Goal: Register for event/course

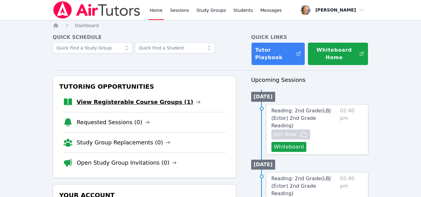
click at [150, 103] on link "View Registerable Course Groups (1)" at bounding box center [139, 102] width 124 height 9
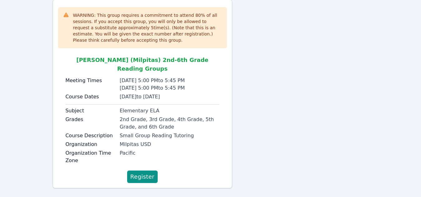
scroll to position [69, 0]
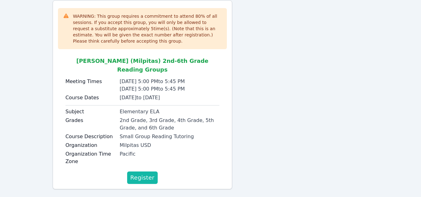
click at [148, 173] on span "Register" at bounding box center [142, 177] width 24 height 9
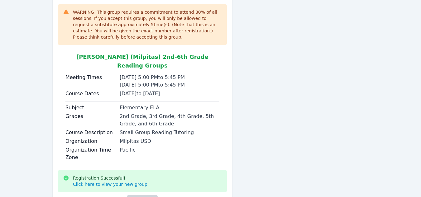
scroll to position [0, 0]
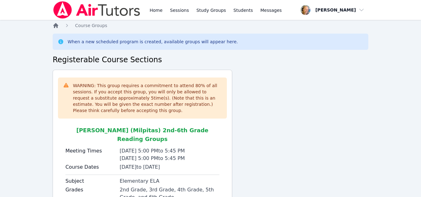
click at [56, 26] on icon "Breadcrumb" at bounding box center [55, 25] width 5 height 5
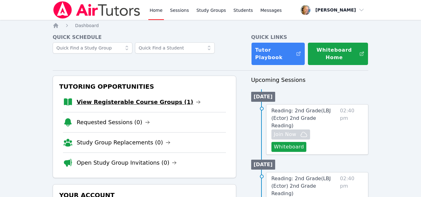
click at [148, 101] on link "View Registerable Course Groups (1)" at bounding box center [139, 102] width 124 height 9
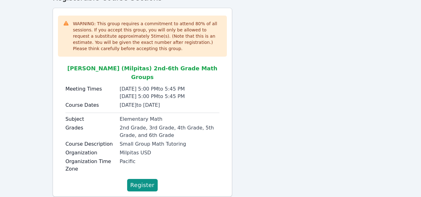
scroll to position [70, 0]
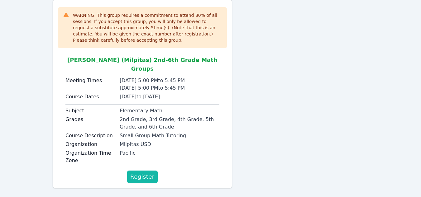
click at [145, 172] on span "Register" at bounding box center [142, 176] width 24 height 9
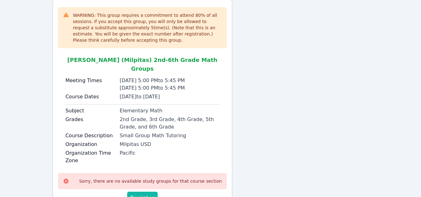
click at [147, 194] on span "Register" at bounding box center [142, 198] width 24 height 9
click at [187, 132] on div "Course Description Small Group Math Tutoring" at bounding box center [142, 136] width 154 height 9
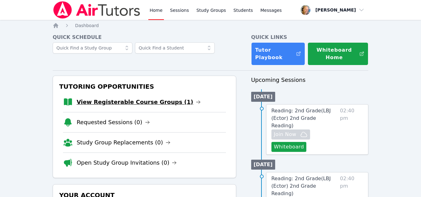
click at [138, 105] on link "View Registerable Course Groups (1)" at bounding box center [139, 102] width 124 height 9
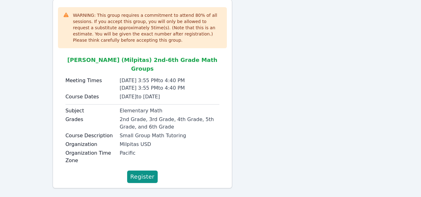
scroll to position [70, 0]
click at [143, 173] on button "Register" at bounding box center [142, 177] width 31 height 12
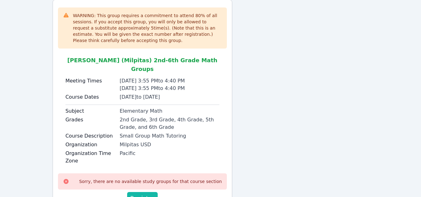
click at [142, 194] on span "Register" at bounding box center [142, 198] width 24 height 9
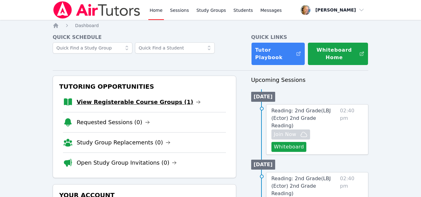
click at [165, 106] on link "View Registerable Course Groups (1)" at bounding box center [139, 102] width 124 height 9
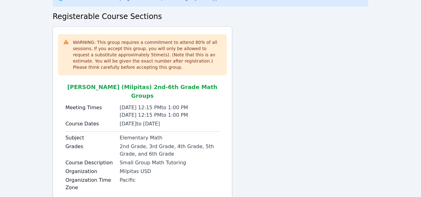
scroll to position [70, 0]
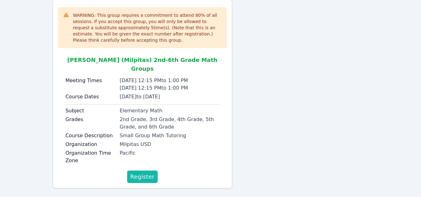
click at [145, 172] on span "Register" at bounding box center [142, 176] width 24 height 9
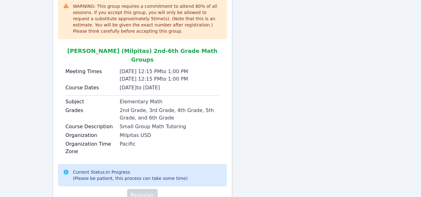
scroll to position [98, 0]
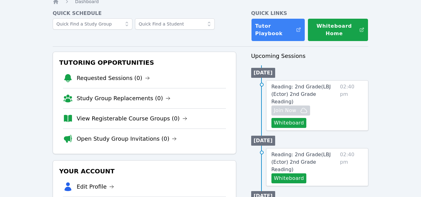
scroll to position [26, 0]
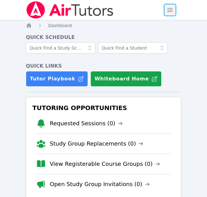
click at [169, 9] on span "button" at bounding box center [170, 10] width 14 height 14
drag, startPoint x: 173, startPoint y: 10, endPoint x: 95, endPoint y: 18, distance: 78.6
click at [173, 10] on span "button" at bounding box center [170, 10] width 14 height 14
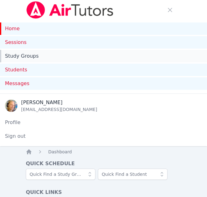
click at [17, 56] on link "Study Groups" at bounding box center [103, 56] width 207 height 12
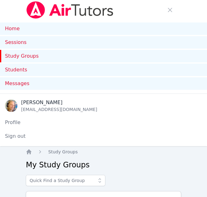
click at [26, 57] on link "Study Groups" at bounding box center [103, 56] width 207 height 12
click at [26, 56] on link "Study Groups" at bounding box center [103, 56] width 207 height 12
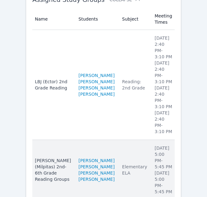
scroll to position [237, 0]
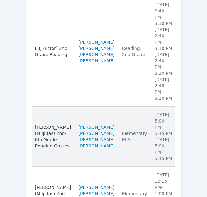
click at [155, 136] on li "Thursday 5:00 PM - 5:45 PM" at bounding box center [163, 148] width 17 height 25
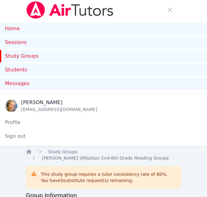
scroll to position [237, 0]
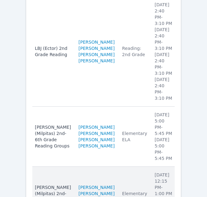
click at [132, 167] on td "Subject Elementary Math" at bounding box center [135, 197] width 33 height 60
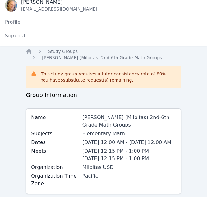
scroll to position [93, 0]
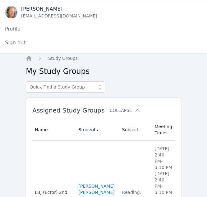
scroll to position [237, 0]
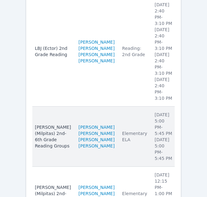
click at [133, 106] on td "Subject Elementary ELA" at bounding box center [135, 136] width 33 height 60
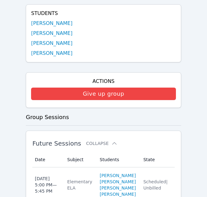
scroll to position [393, 0]
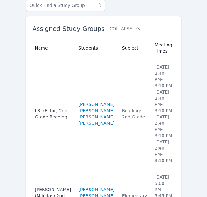
scroll to position [237, 0]
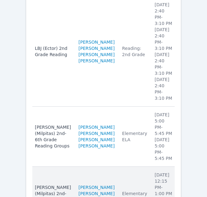
click at [123, 167] on td "Subject Elementary Math" at bounding box center [135, 197] width 33 height 60
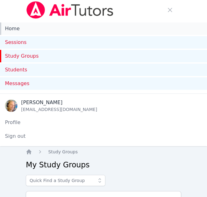
click at [14, 32] on link "Home" at bounding box center [103, 28] width 207 height 12
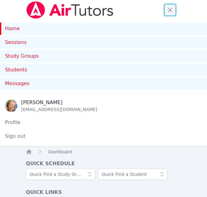
click at [171, 12] on span "button" at bounding box center [170, 10] width 14 height 14
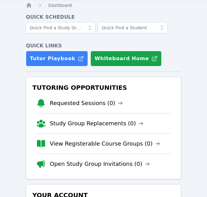
scroll to position [31, 0]
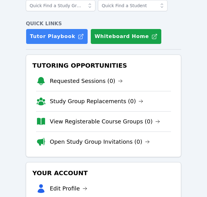
scroll to position [88, 0]
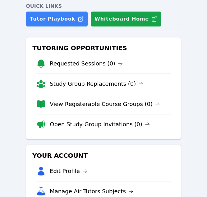
scroll to position [62, 0]
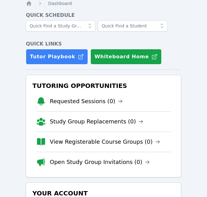
scroll to position [31, 0]
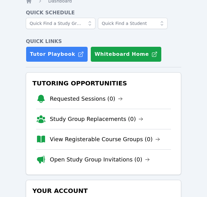
scroll to position [62, 0]
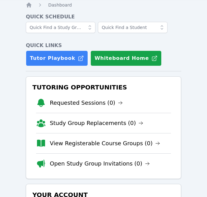
scroll to position [31, 0]
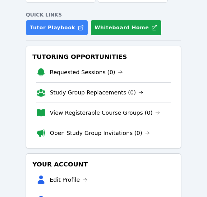
scroll to position [62, 0]
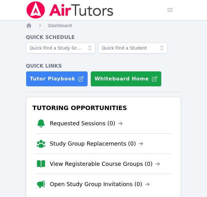
scroll to position [31, 0]
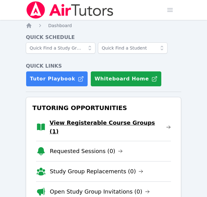
click at [106, 121] on link "View Registerable Course Groups (1)" at bounding box center [110, 126] width 121 height 17
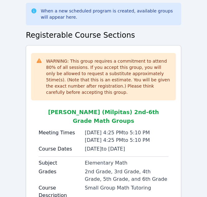
scroll to position [91, 0]
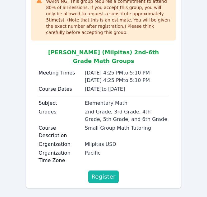
click at [106, 172] on span "Register" at bounding box center [104, 176] width 24 height 9
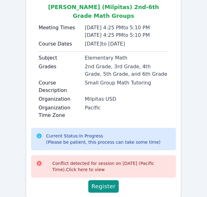
scroll to position [145, 0]
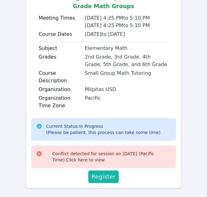
click at [111, 172] on span "Register" at bounding box center [104, 176] width 24 height 9
click at [106, 172] on span "Register" at bounding box center [104, 176] width 24 height 9
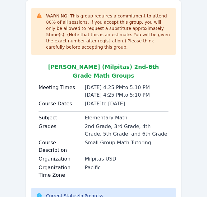
scroll to position [0, 0]
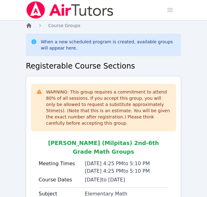
click at [27, 27] on icon "Breadcrumb" at bounding box center [29, 25] width 6 height 6
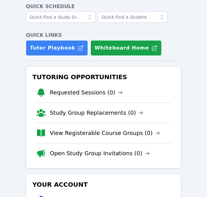
scroll to position [31, 0]
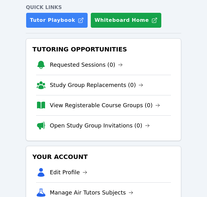
scroll to position [62, 0]
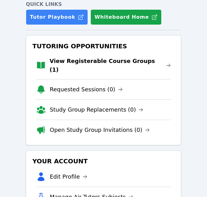
scroll to position [62, 0]
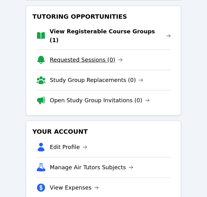
scroll to position [93, 0]
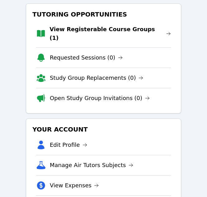
click at [111, 32] on link "View Registerable Course Groups (1)" at bounding box center [110, 33] width 121 height 17
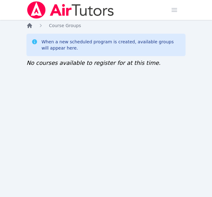
click at [29, 25] on icon "Breadcrumb" at bounding box center [29, 25] width 5 height 5
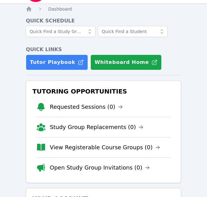
scroll to position [62, 0]
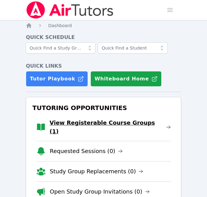
click at [91, 122] on link "View Registerable Course Groups (1)" at bounding box center [110, 126] width 121 height 17
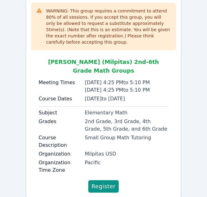
scroll to position [91, 0]
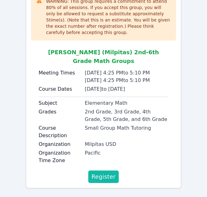
click at [100, 172] on span "Register" at bounding box center [104, 176] width 24 height 9
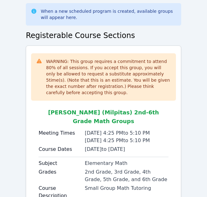
scroll to position [0, 0]
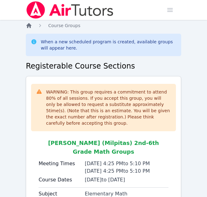
click at [26, 26] on icon "Breadcrumb" at bounding box center [29, 25] width 6 height 6
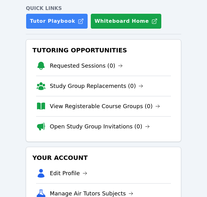
scroll to position [62, 0]
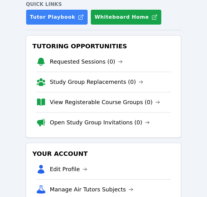
scroll to position [62, 0]
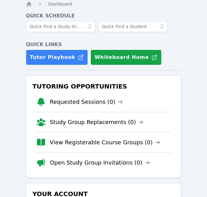
scroll to position [31, 0]
